Goal: Transaction & Acquisition: Book appointment/travel/reservation

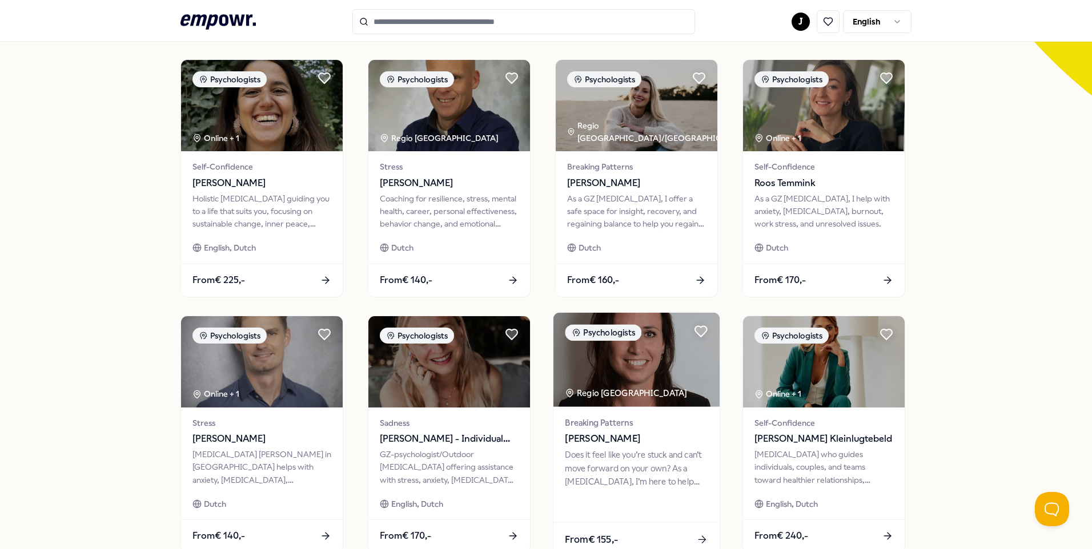
scroll to position [408, 0]
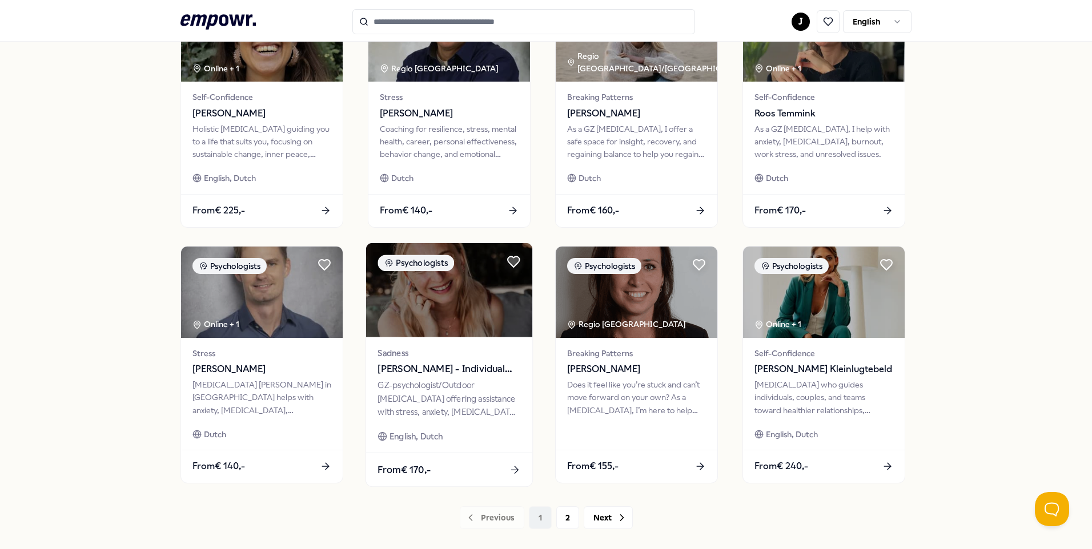
click at [468, 373] on span "[PERSON_NAME] - Individual Sessions" at bounding box center [448, 369] width 143 height 15
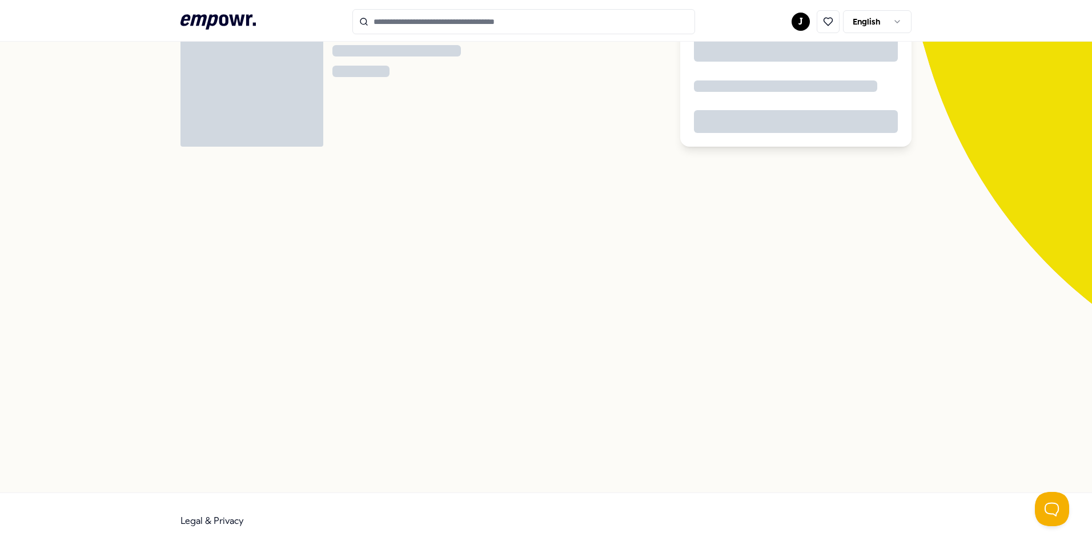
scroll to position [74, 0]
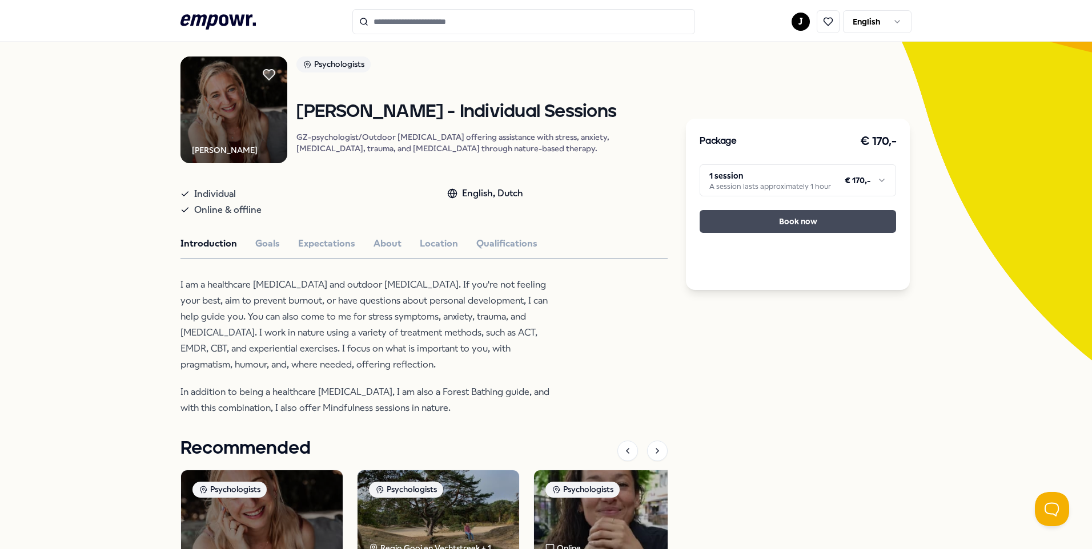
click at [791, 223] on button "Book now" at bounding box center [797, 221] width 196 height 23
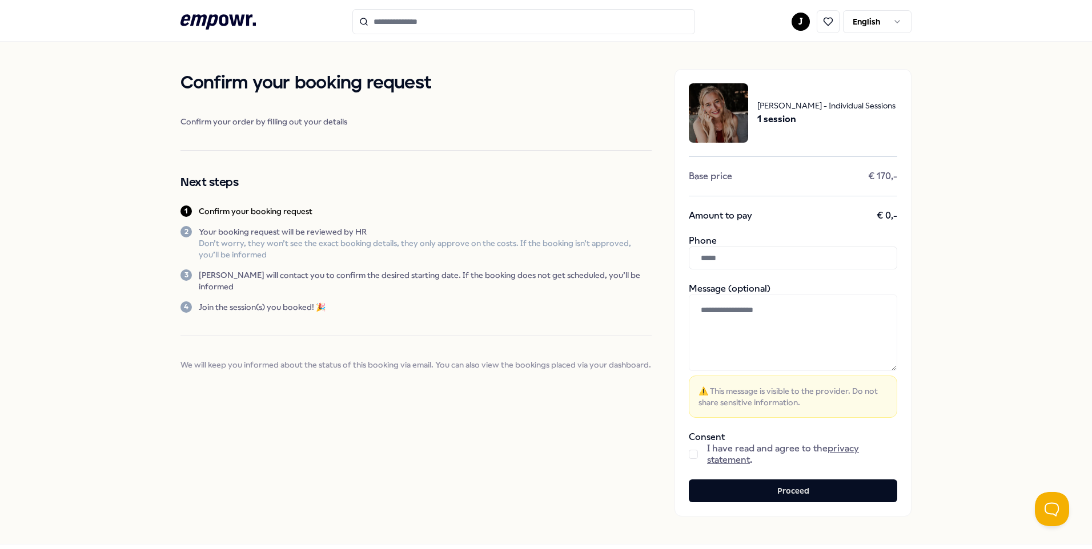
click at [694, 456] on div "I have read and agree to the privacy statement ." at bounding box center [793, 454] width 208 height 23
click at [699, 452] on div "I have read and agree to the privacy statement ." at bounding box center [793, 454] width 208 height 23
click at [754, 263] on input "text" at bounding box center [793, 258] width 208 height 23
type input "**********"
click at [693, 457] on button "button" at bounding box center [693, 454] width 9 height 9
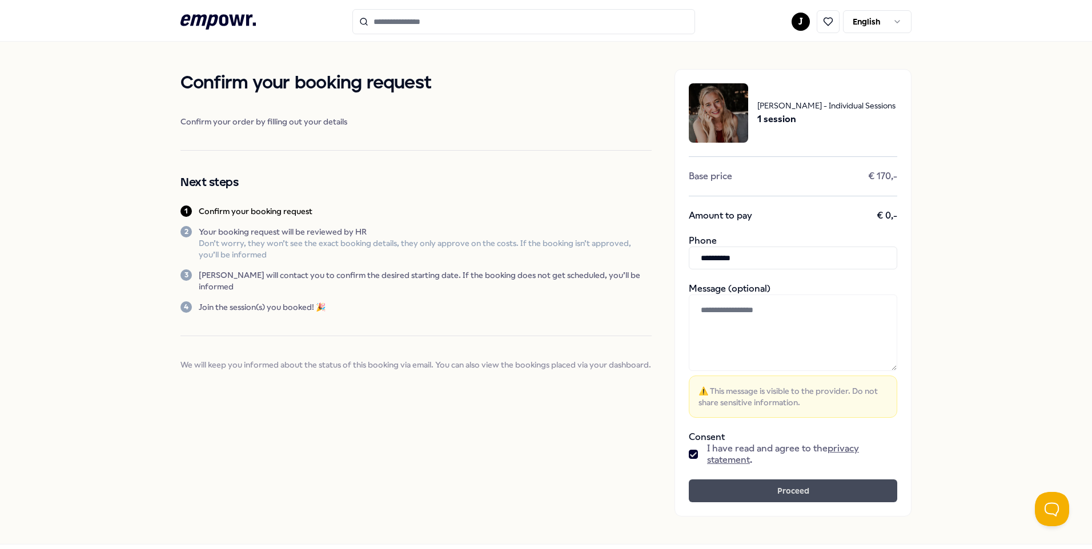
click at [750, 492] on button "Proceed" at bounding box center [793, 491] width 208 height 23
